Goal: Information Seeking & Learning: Learn about a topic

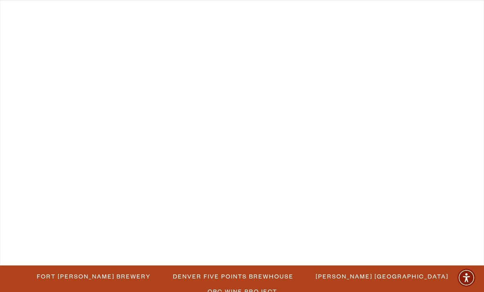
scroll to position [167, 0]
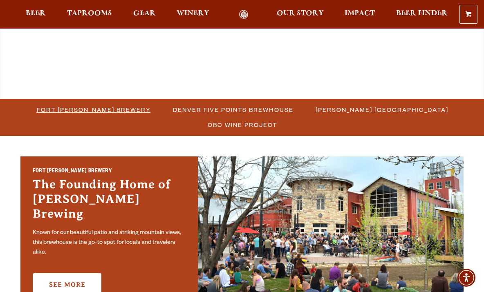
click at [120, 107] on span "Fort [PERSON_NAME] Brewery" at bounding box center [94, 110] width 114 height 12
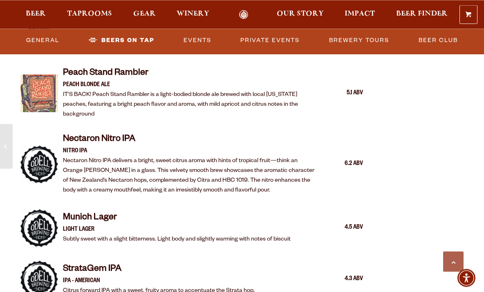
scroll to position [1449, 0]
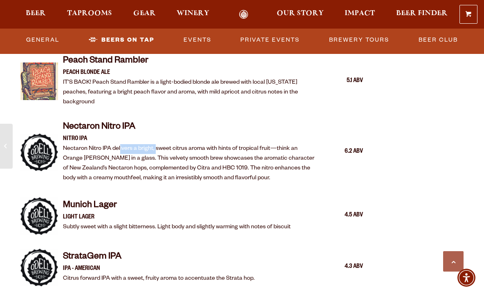
drag, startPoint x: 121, startPoint y: 133, endPoint x: 157, endPoint y: 133, distance: 35.9
click at [157, 144] on p "Nectaron Nitro IPA delivers a bright, sweet citrus aroma with hints of tropical…" at bounding box center [190, 163] width 254 height 39
click at [158, 144] on p "Nectaron Nitro IPA delivers a bright, sweet citrus aroma with hints of tropical…" at bounding box center [190, 163] width 254 height 39
drag, startPoint x: 165, startPoint y: 130, endPoint x: 205, endPoint y: 133, distance: 40.5
click at [205, 144] on p "Nectaron Nitro IPA delivers a bright, sweet citrus aroma with hints of tropical…" at bounding box center [190, 163] width 254 height 39
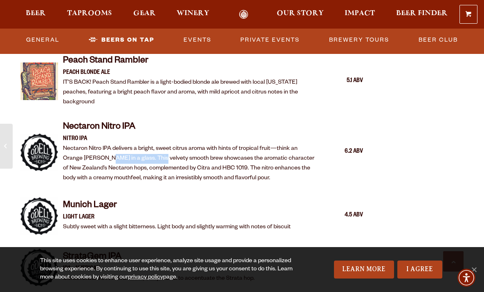
drag, startPoint x: 105, startPoint y: 139, endPoint x: 155, endPoint y: 142, distance: 50.3
click at [155, 144] on p "Nectaron Nitro IPA delivers a bright, sweet citrus aroma with hints of tropical…" at bounding box center [190, 163] width 254 height 39
click at [156, 144] on p "Nectaron Nitro IPA delivers a bright, sweet citrus aroma with hints of tropical…" at bounding box center [190, 163] width 254 height 39
drag, startPoint x: 99, startPoint y: 152, endPoint x: 192, endPoint y: 150, distance: 92.7
click at [192, 150] on p "Nectaron Nitro IPA delivers a bright, sweet citrus aroma with hints of tropical…" at bounding box center [190, 163] width 254 height 39
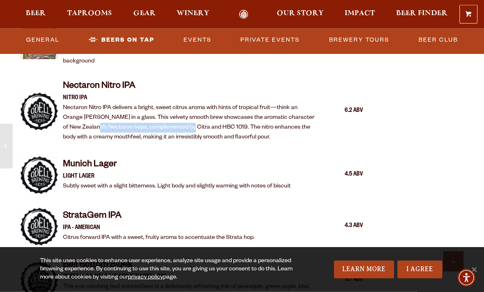
scroll to position [1491, 0]
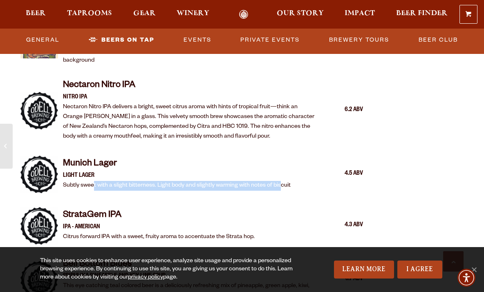
drag, startPoint x: 94, startPoint y: 169, endPoint x: 282, endPoint y: 166, distance: 187.9
click at [282, 181] on p "Subtly sweet with a slight bitterness. Light body and slightly warming with not…" at bounding box center [176, 186] width 227 height 10
click at [270, 181] on p "Subtly sweet with a slight bitterness. Light body and slightly warming with not…" at bounding box center [176, 186] width 227 height 10
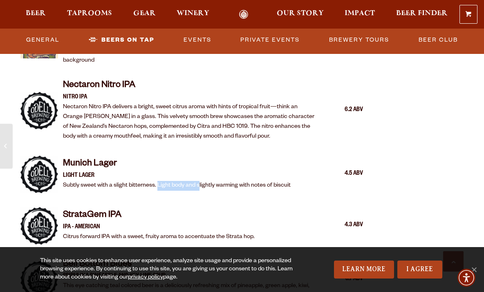
drag, startPoint x: 158, startPoint y: 167, endPoint x: 199, endPoint y: 165, distance: 41.7
click at [199, 181] on p "Subtly sweet with a slight bitterness. Light body and slightly warming with not…" at bounding box center [176, 186] width 227 height 10
click at [190, 181] on p "Subtly sweet with a slight bitterness. Light body and slightly warming with not…" at bounding box center [176, 186] width 227 height 10
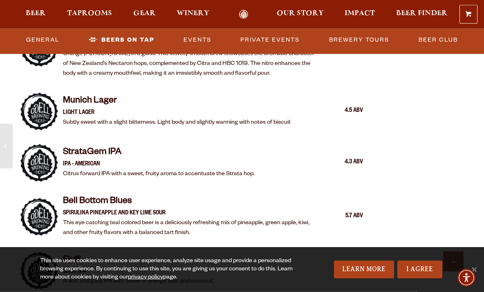
scroll to position [1574, 0]
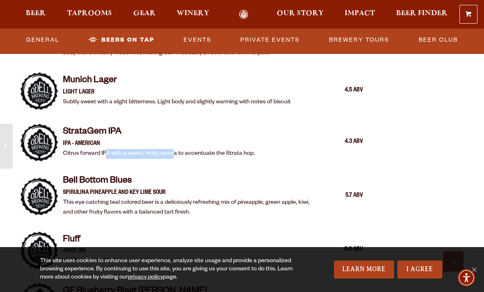
drag, startPoint x: 105, startPoint y: 137, endPoint x: 173, endPoint y: 137, distance: 67.4
click at [173, 149] on p "Citrus forward IPA with a sweet, fruity aroma to accentuate the Strata hop." at bounding box center [159, 154] width 192 height 10
click at [170, 145] on div "StrataGem IPA IPA - AMERICAN Citrus forward IPA with a sweet, fruity aroma to a…" at bounding box center [191, 142] width 342 height 47
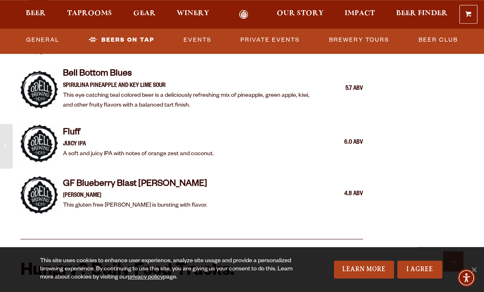
scroll to position [1699, 0]
